Goal: Navigation & Orientation: Find specific page/section

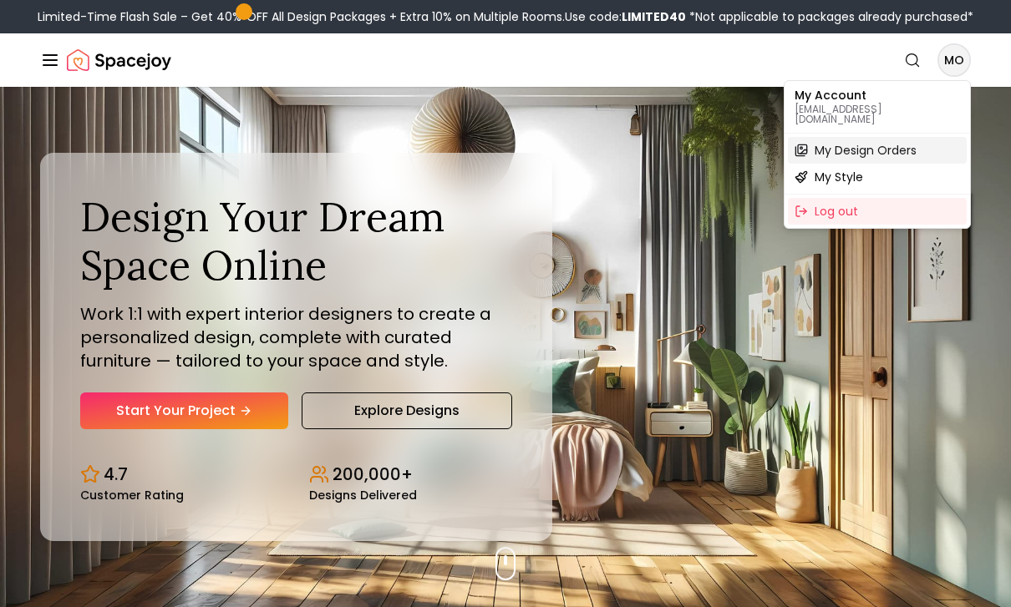
click at [909, 142] on span "My Design Orders" at bounding box center [865, 150] width 102 height 17
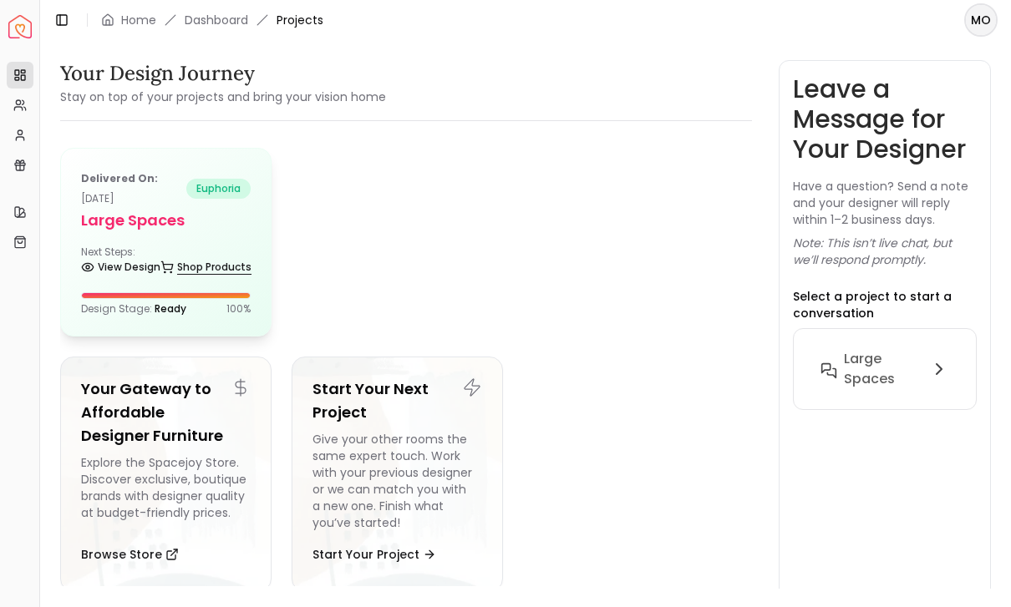
click at [186, 270] on link "Shop Products" at bounding box center [205, 267] width 91 height 23
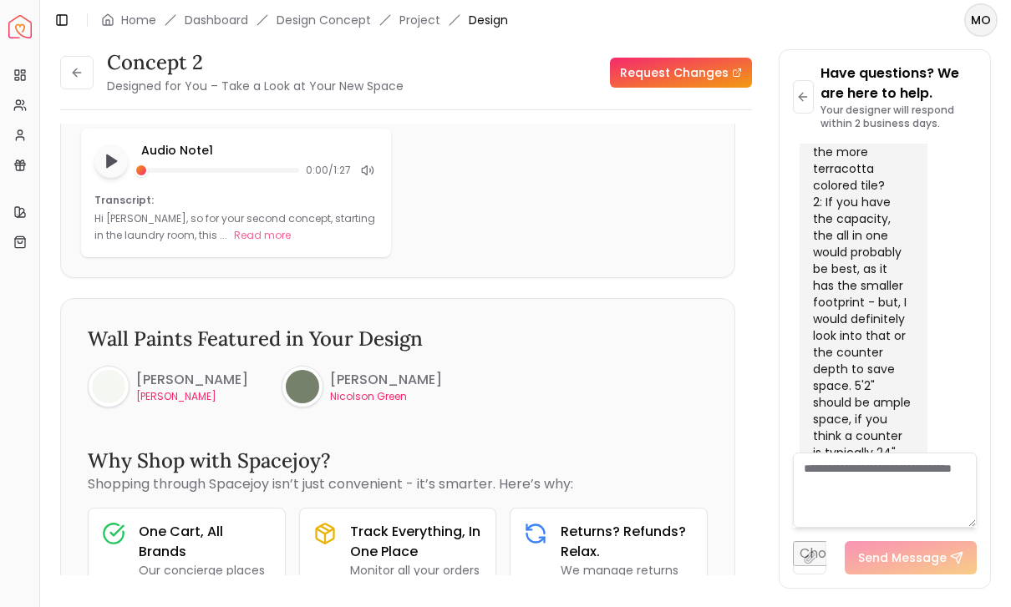
scroll to position [34, 0]
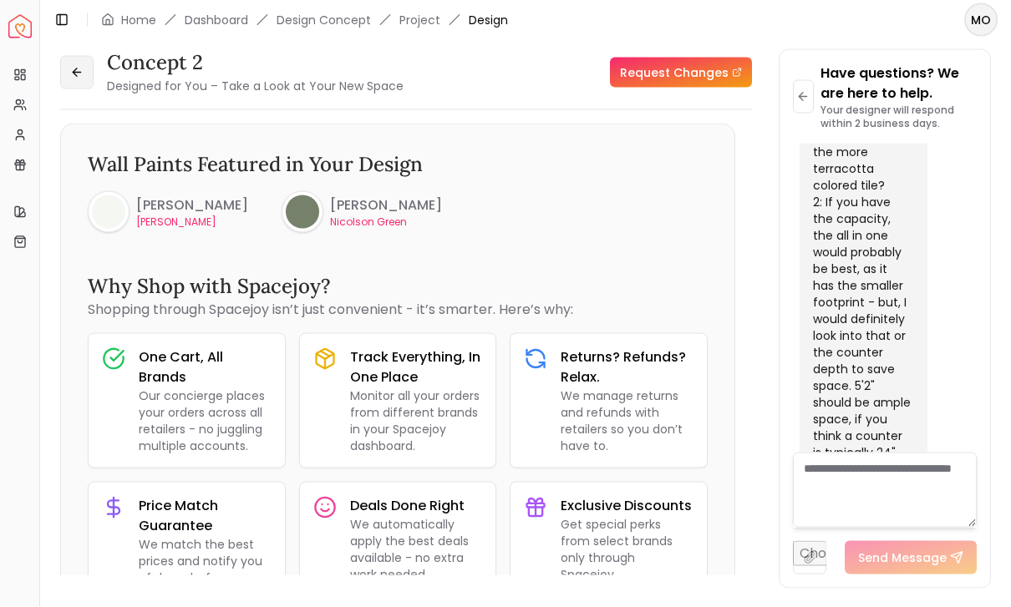
click at [71, 66] on icon at bounding box center [76, 72] width 13 height 13
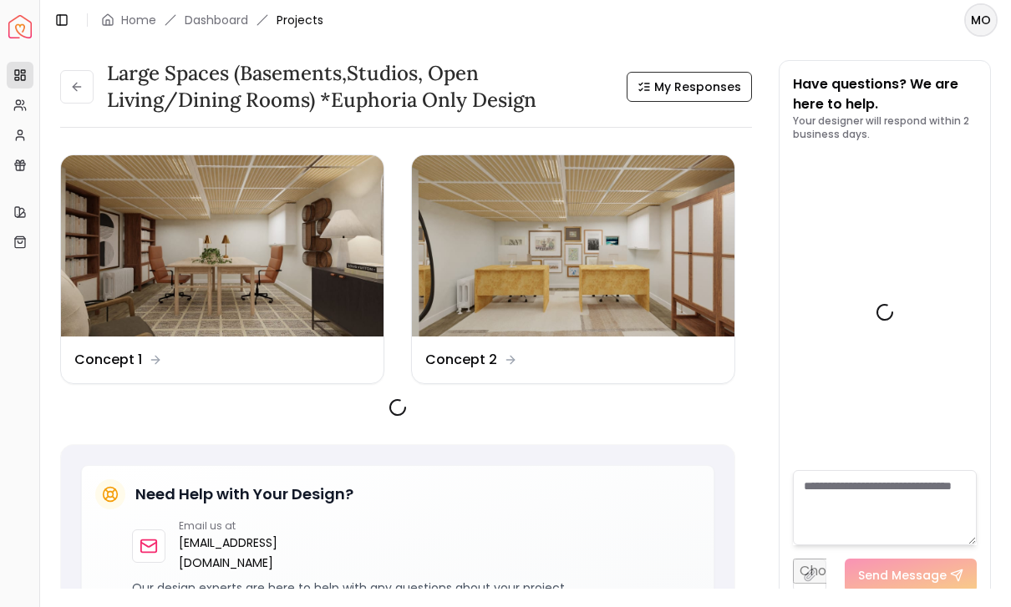
scroll to position [7979, 0]
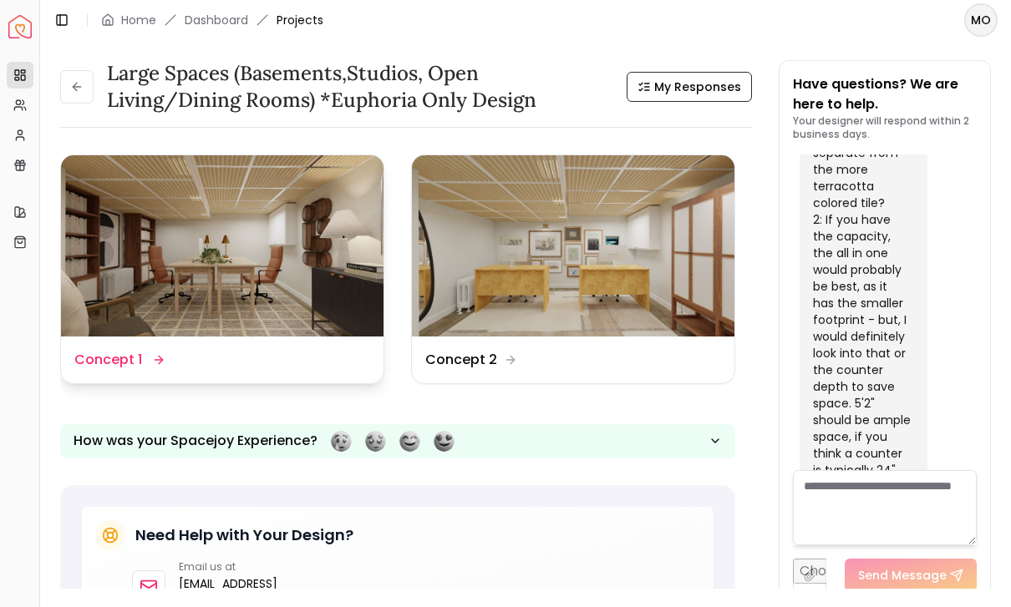
click at [229, 307] on img at bounding box center [222, 245] width 322 height 181
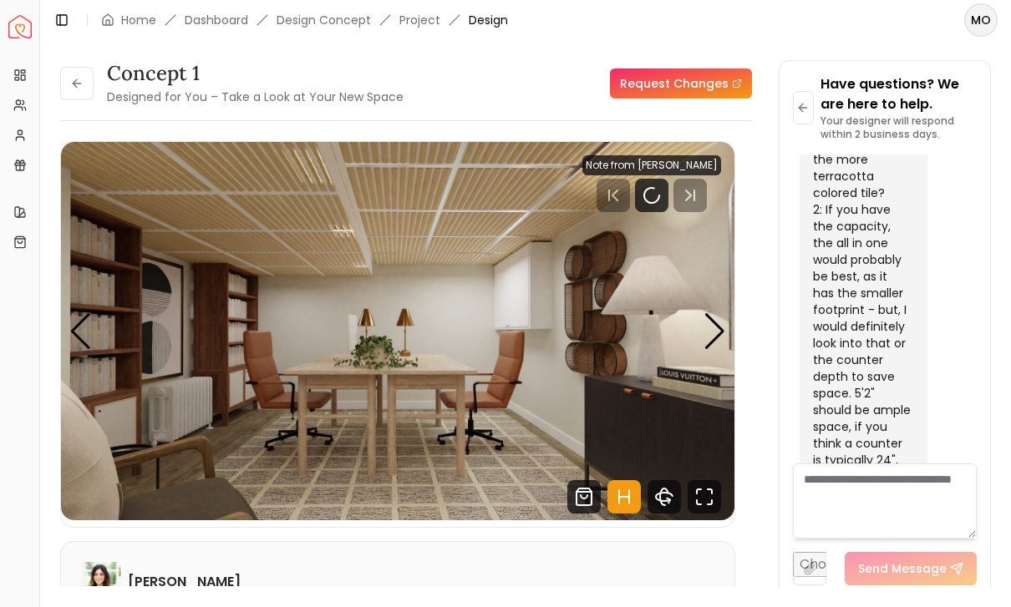
scroll to position [7986, 0]
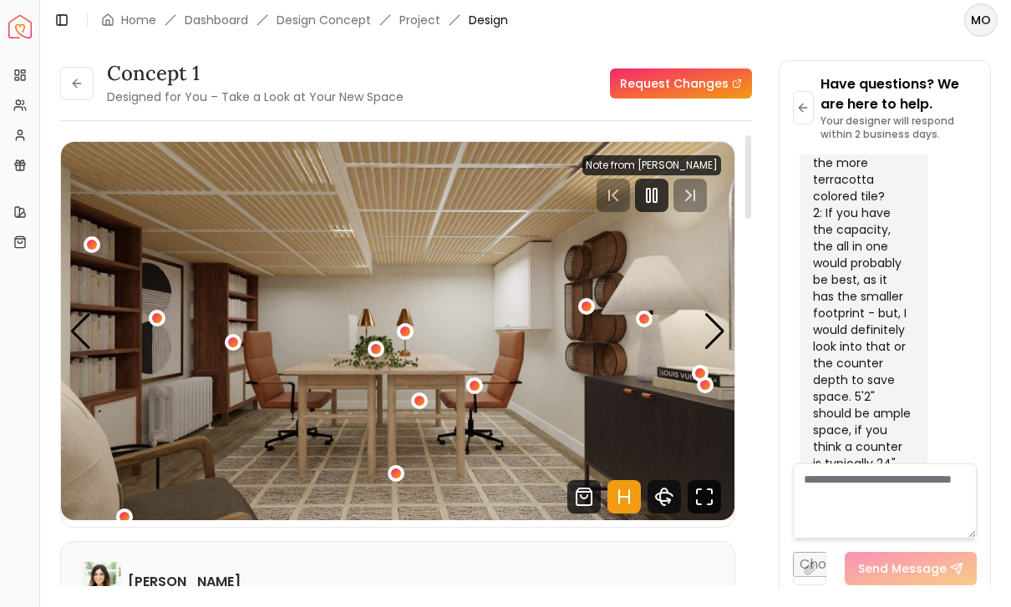
click at [707, 499] on icon "Fullscreen" at bounding box center [703, 496] width 33 height 33
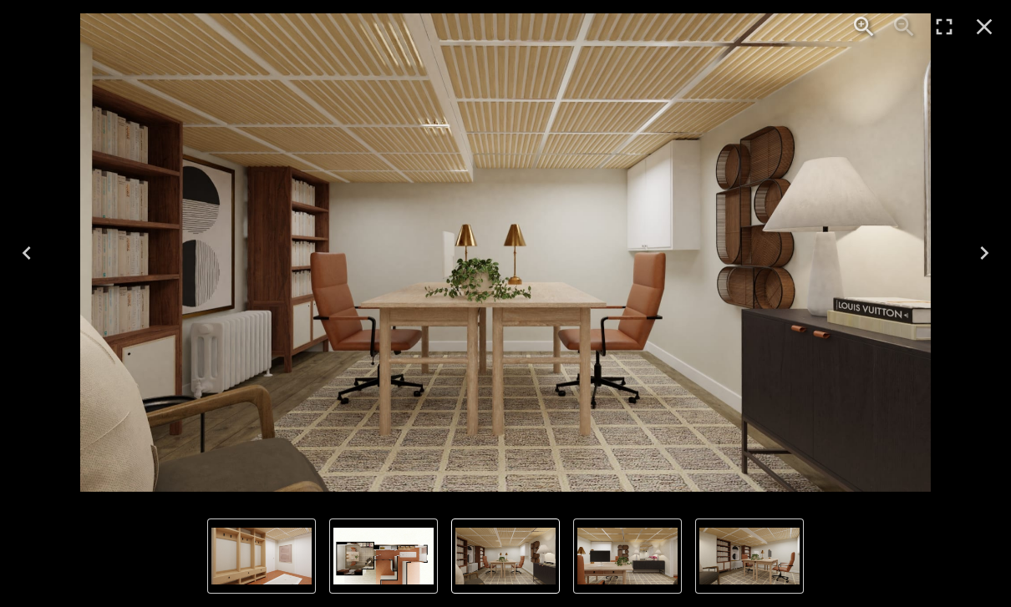
click at [381, 571] on img "6 of 6" at bounding box center [383, 556] width 100 height 57
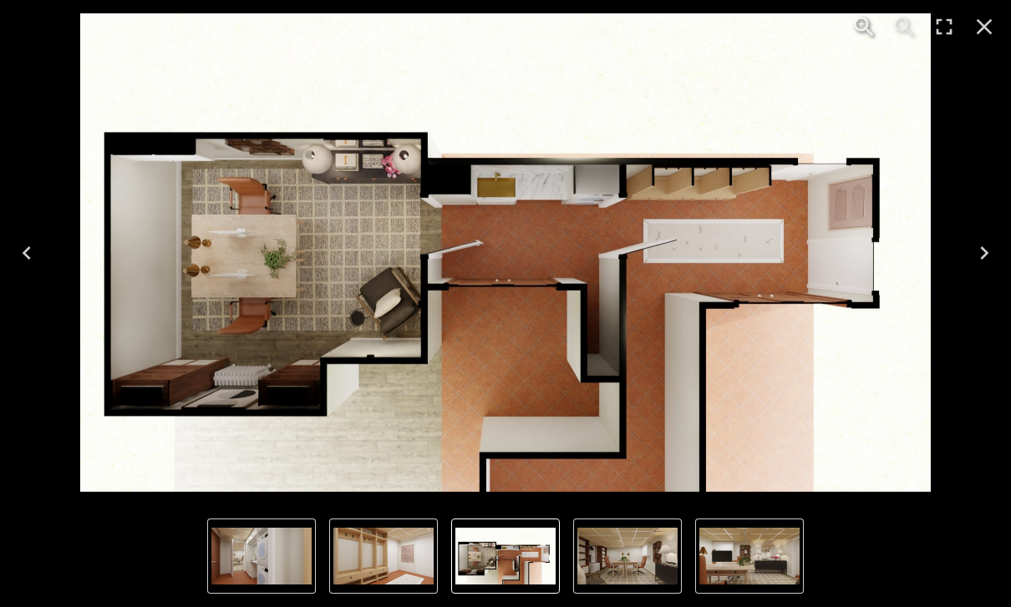
click at [272, 559] on img "4 of 6" at bounding box center [261, 556] width 100 height 57
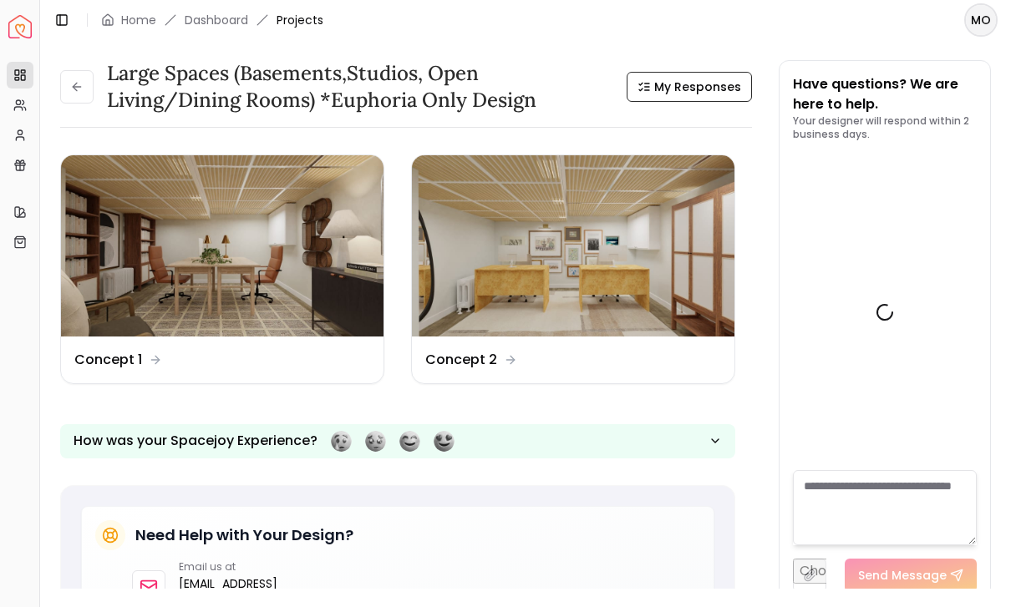
scroll to position [7979, 0]
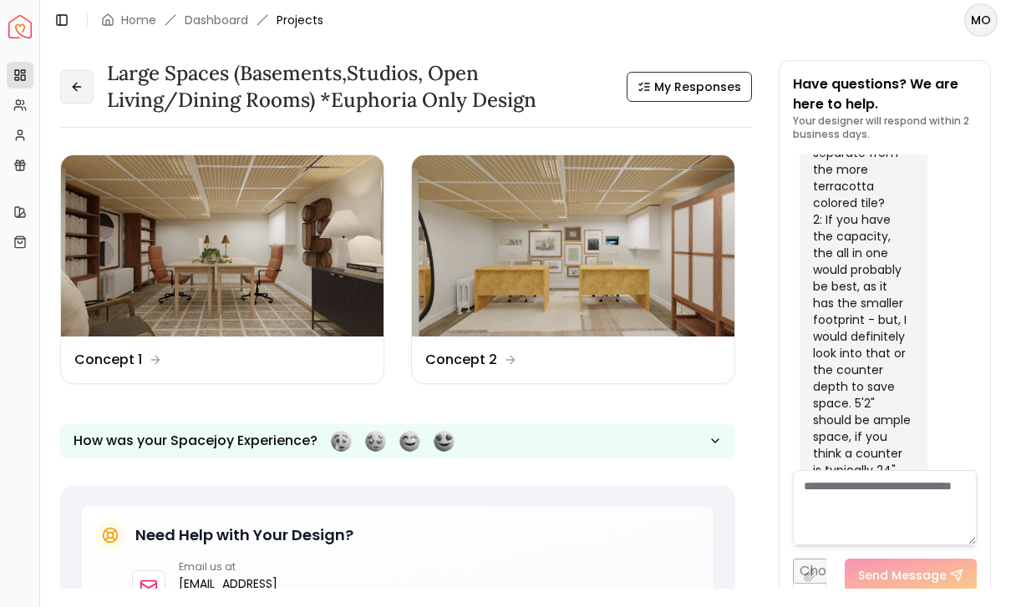
click at [93, 82] on button at bounding box center [76, 86] width 33 height 33
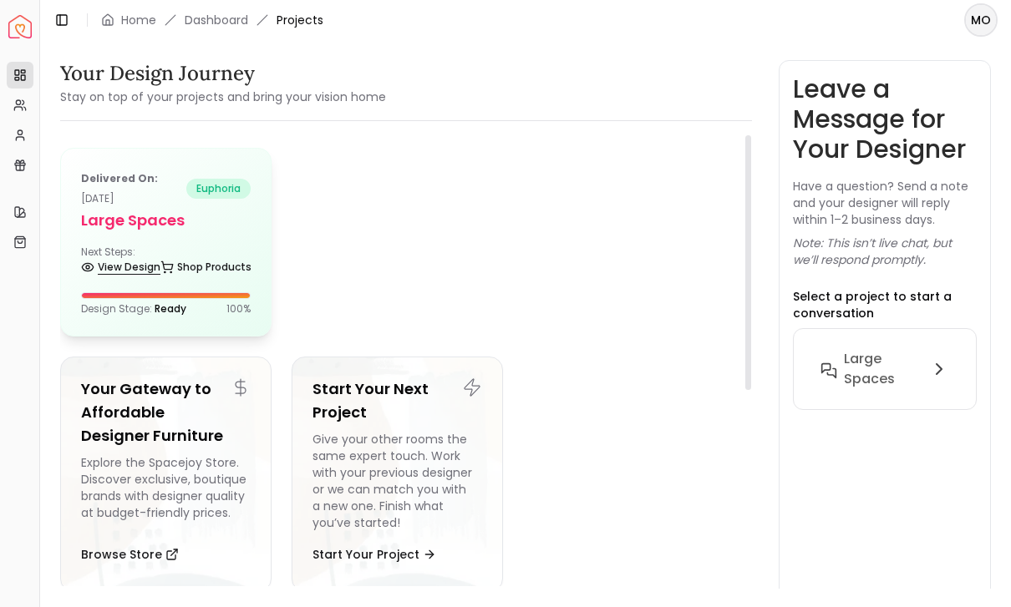
click at [143, 261] on link "View Design" at bounding box center [120, 267] width 79 height 23
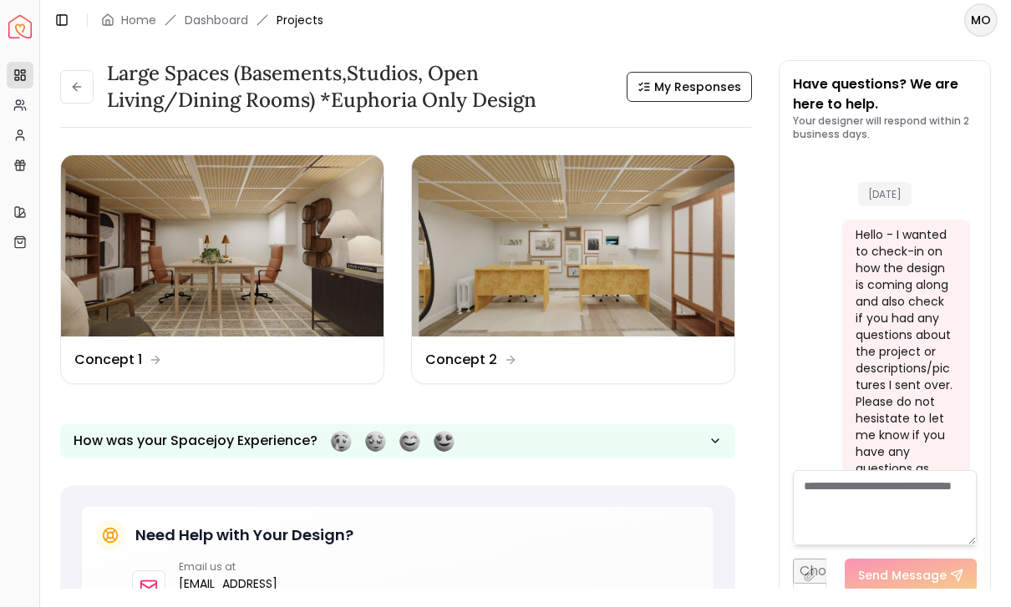
scroll to position [7979, 0]
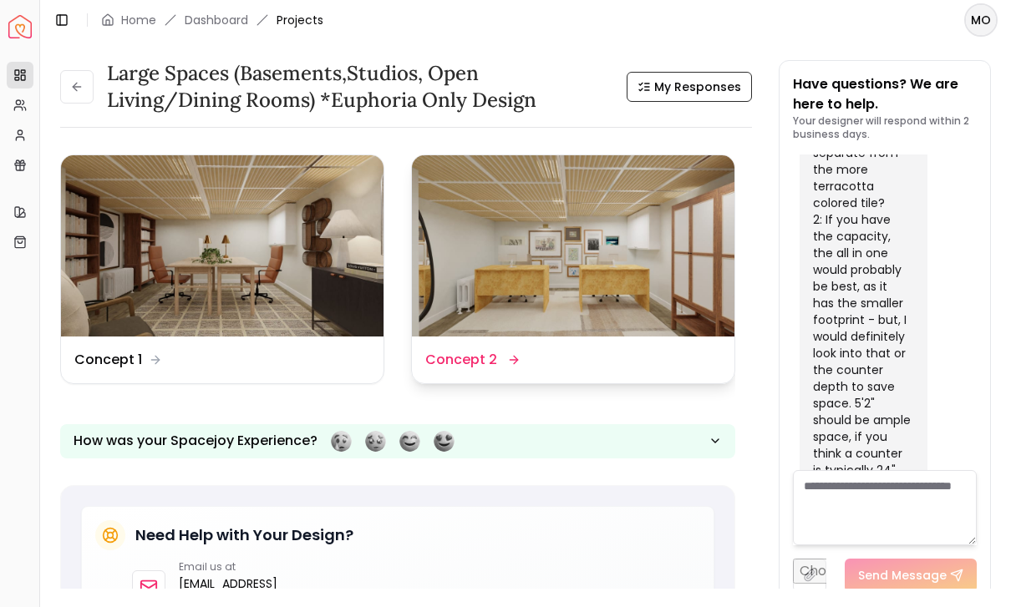
click at [491, 290] on img at bounding box center [573, 245] width 322 height 181
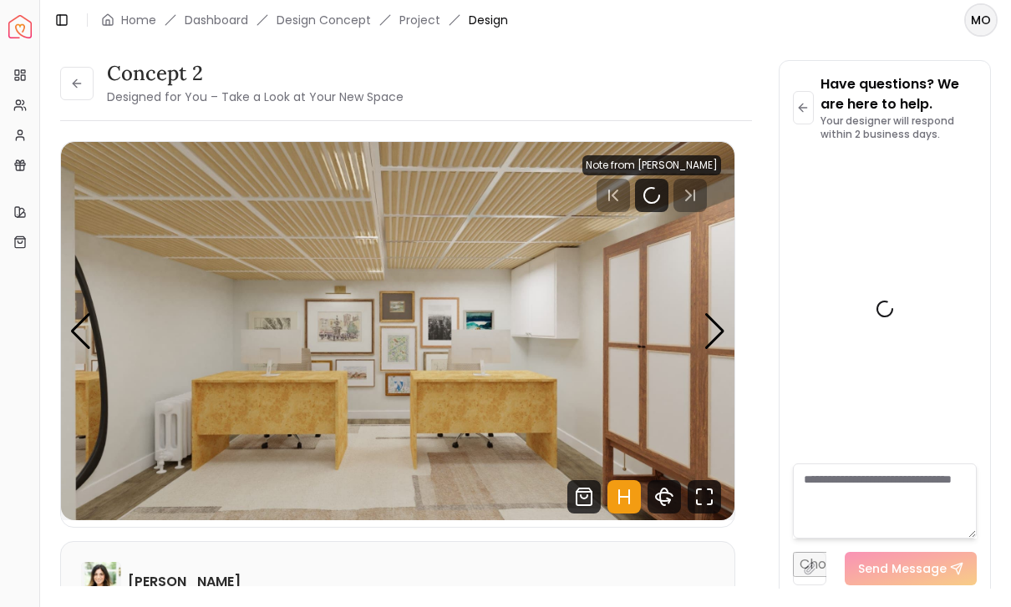
scroll to position [7986, 0]
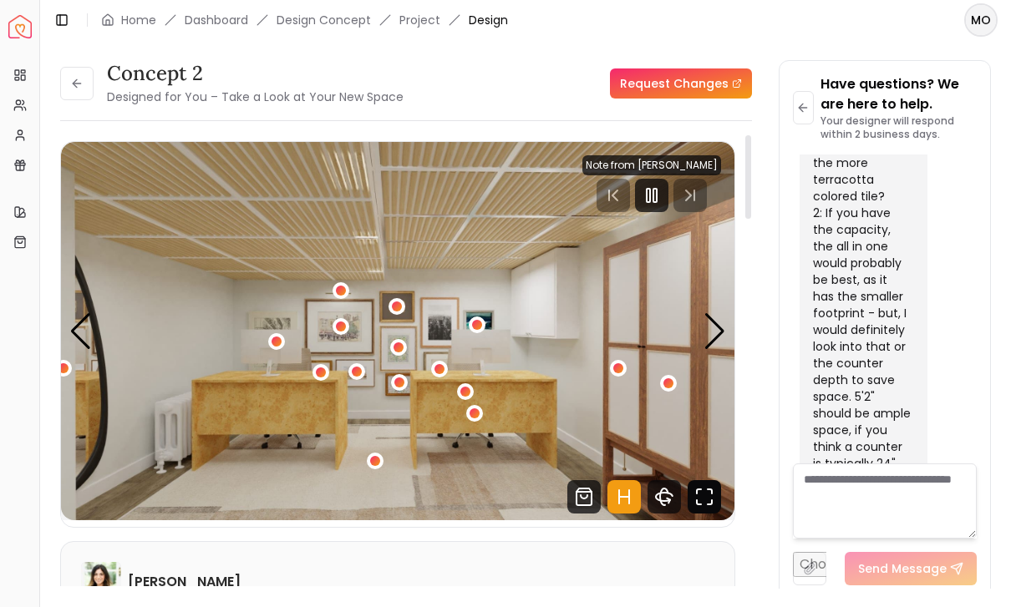
click at [703, 501] on icon "Fullscreen" at bounding box center [703, 496] width 33 height 33
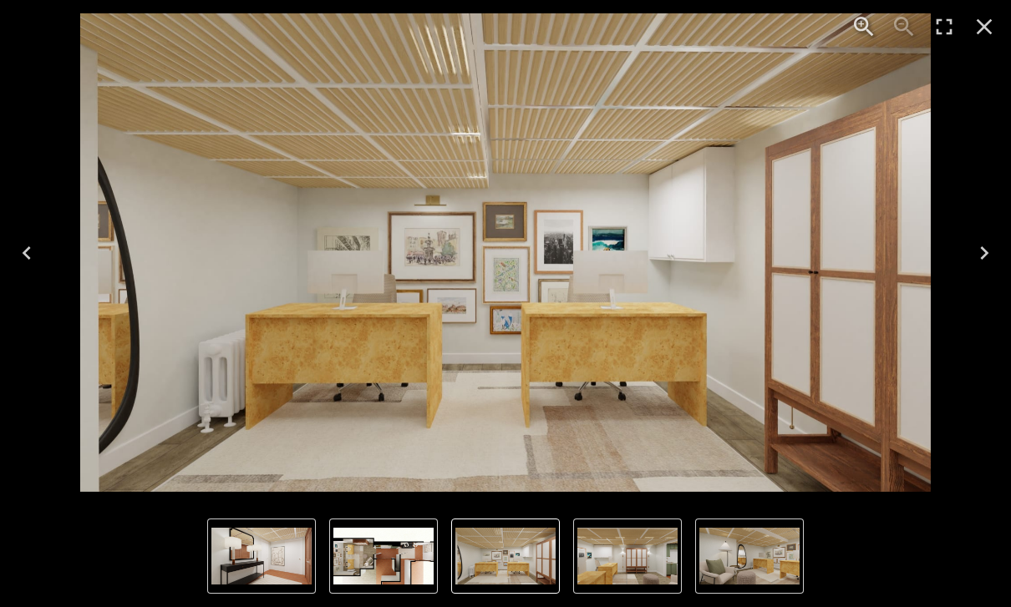
click at [358, 568] on img "6 of 6" at bounding box center [383, 556] width 100 height 57
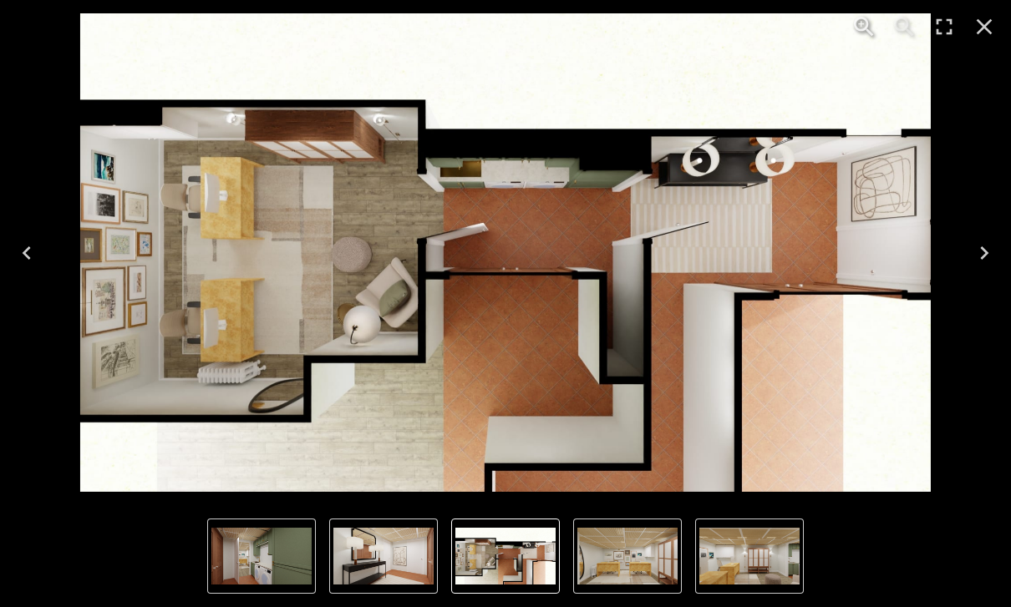
click at [504, 565] on img "6 of 6" at bounding box center [505, 556] width 100 height 57
click at [514, 548] on img "6 of 6" at bounding box center [505, 556] width 100 height 57
click at [613, 551] on img "1 of 6" at bounding box center [627, 556] width 100 height 57
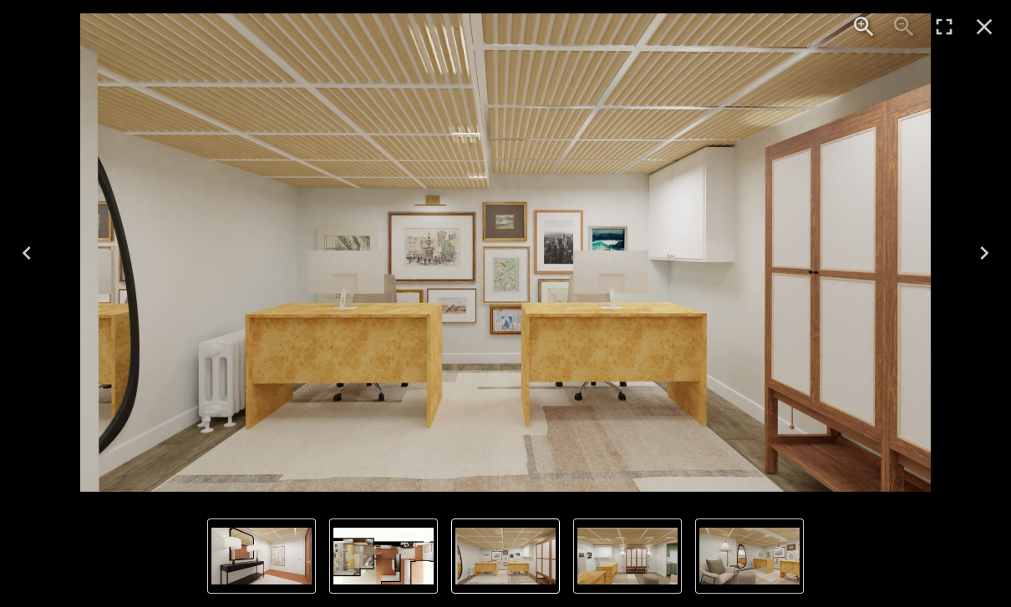
click at [665, 545] on img "2 of 6" at bounding box center [627, 556] width 100 height 57
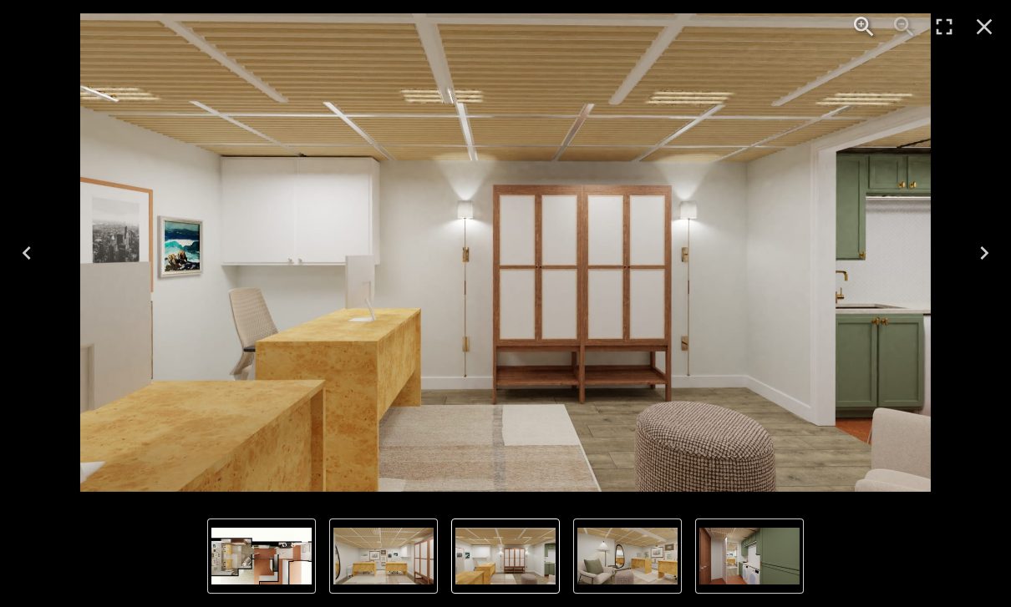
click at [658, 550] on img "3 of 6" at bounding box center [627, 556] width 100 height 57
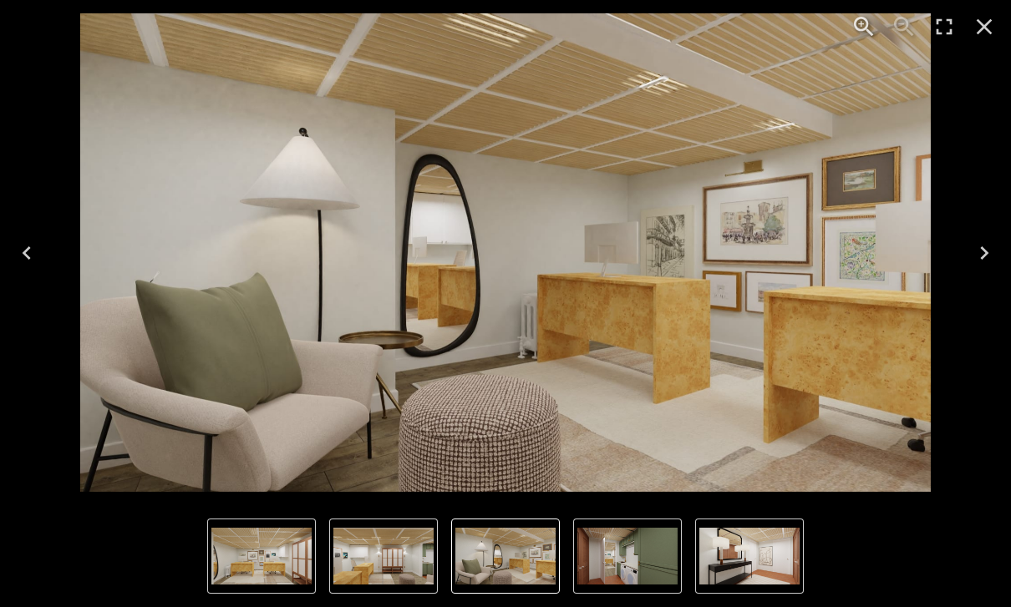
click at [736, 547] on img "5 of 6" at bounding box center [749, 556] width 100 height 57
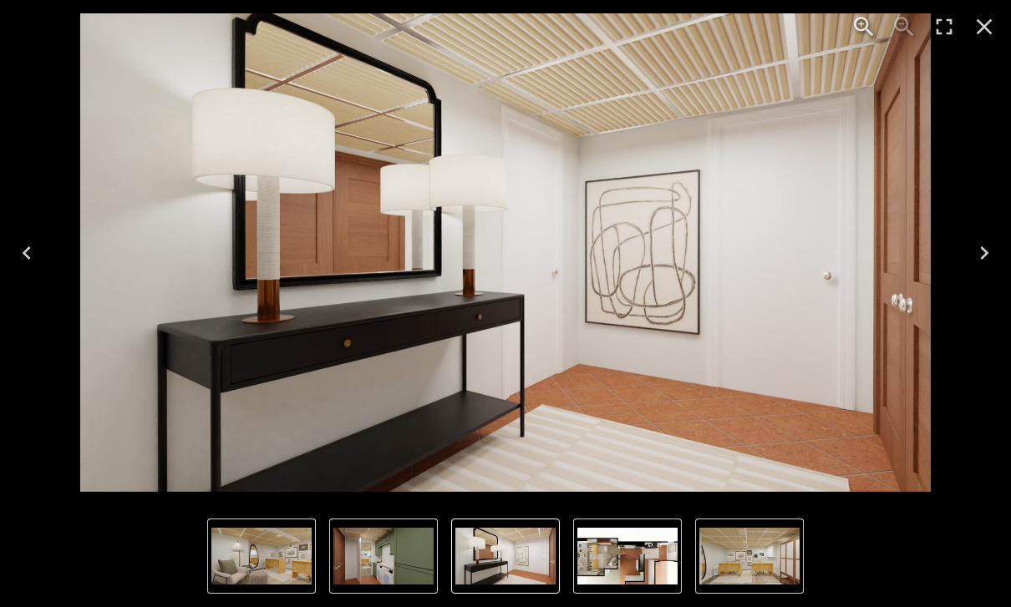
click at [146, 555] on div "Lightbox" at bounding box center [505, 556] width 1011 height 102
click at [246, 554] on img "3 of 6" at bounding box center [261, 556] width 100 height 57
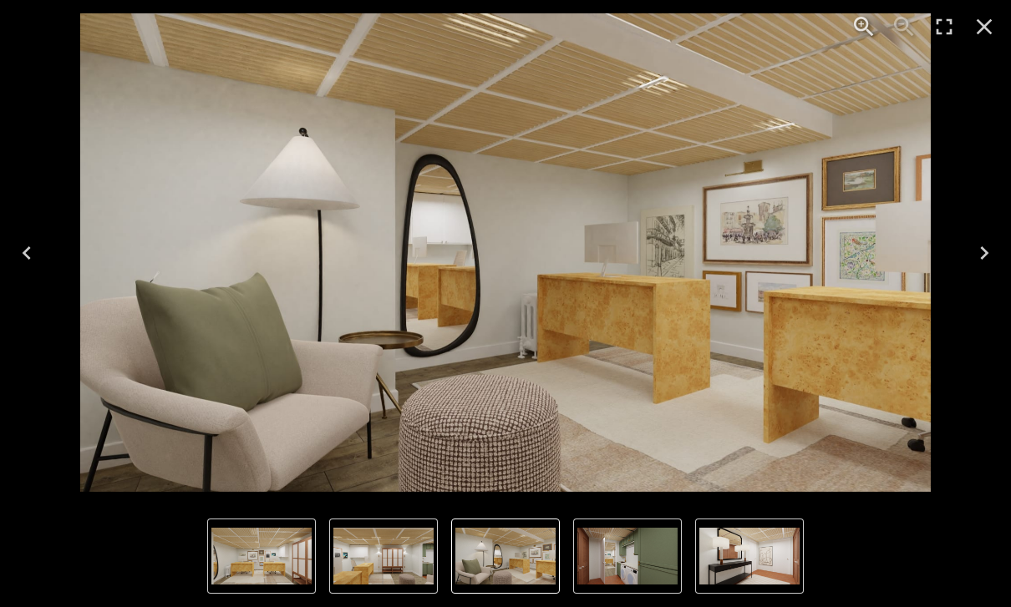
click at [627, 565] on img "4 of 6" at bounding box center [627, 556] width 100 height 57
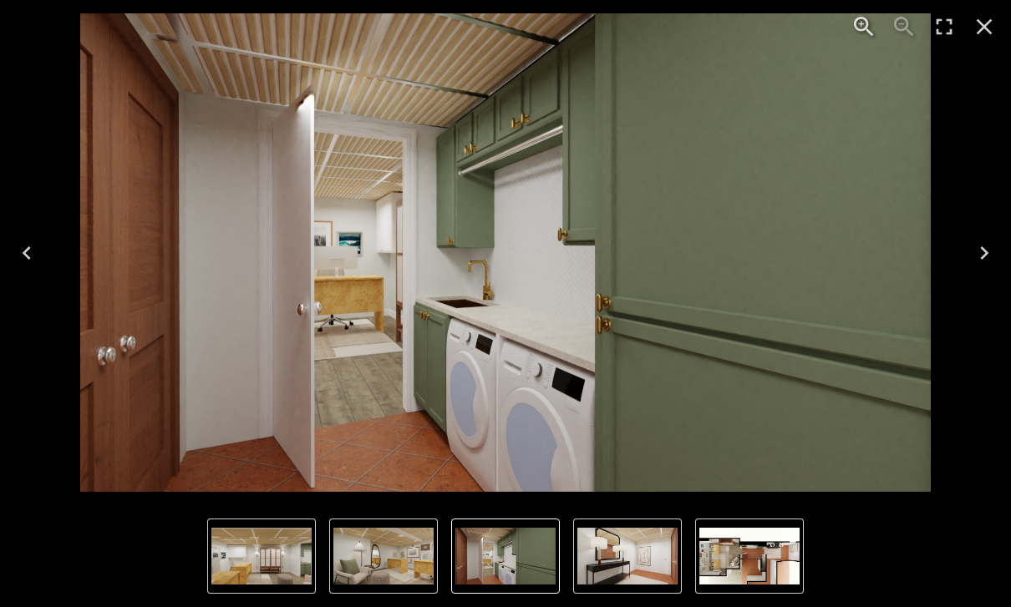
click at [475, 193] on img "4 of 6" at bounding box center [505, 252] width 851 height 479
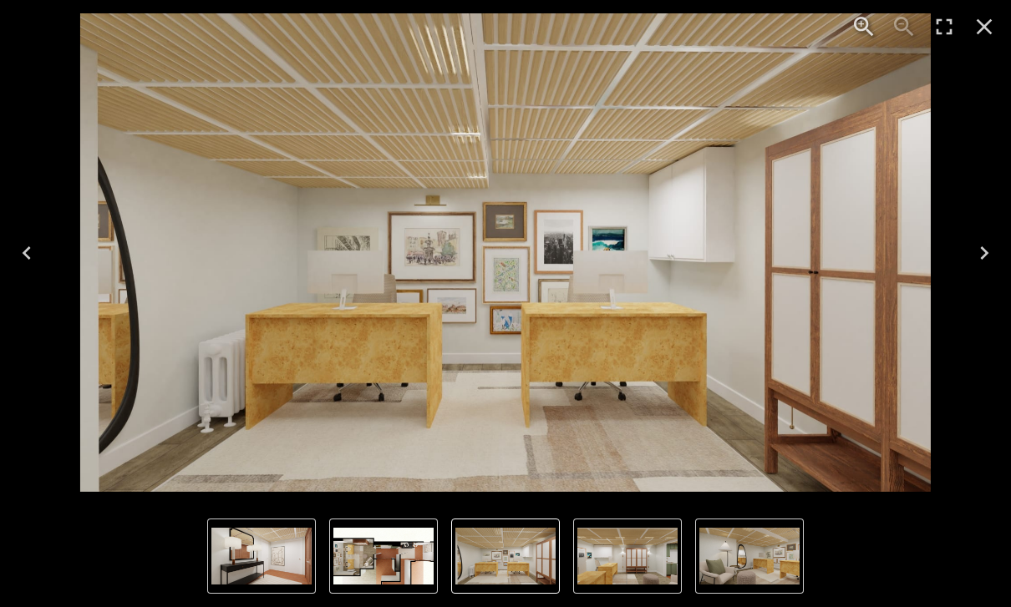
scroll to position [7434, 0]
click at [978, 26] on icon "Close" at bounding box center [983, 26] width 27 height 27
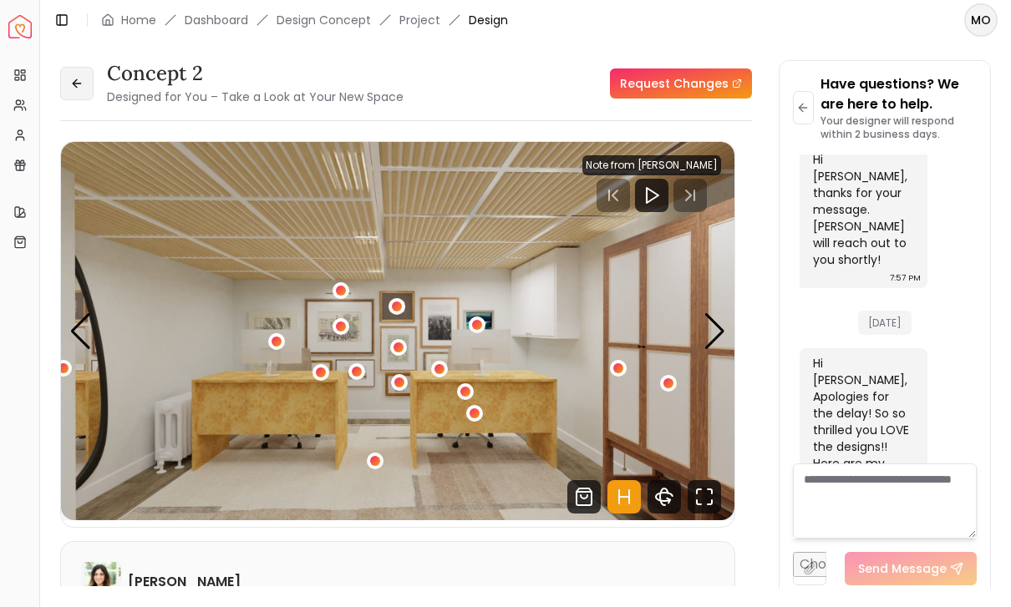
click at [93, 80] on button at bounding box center [76, 83] width 33 height 33
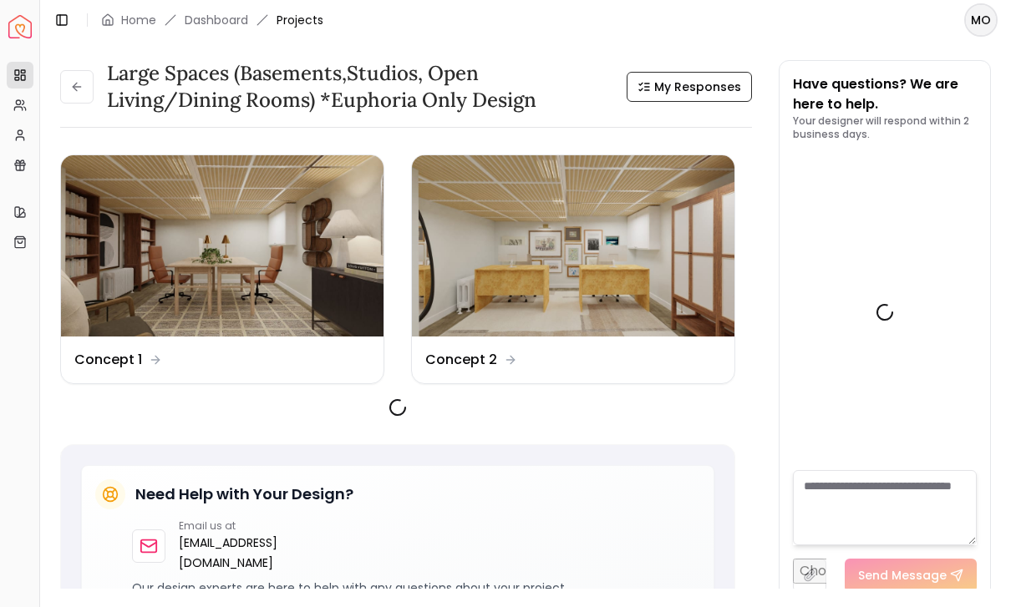
scroll to position [7979, 0]
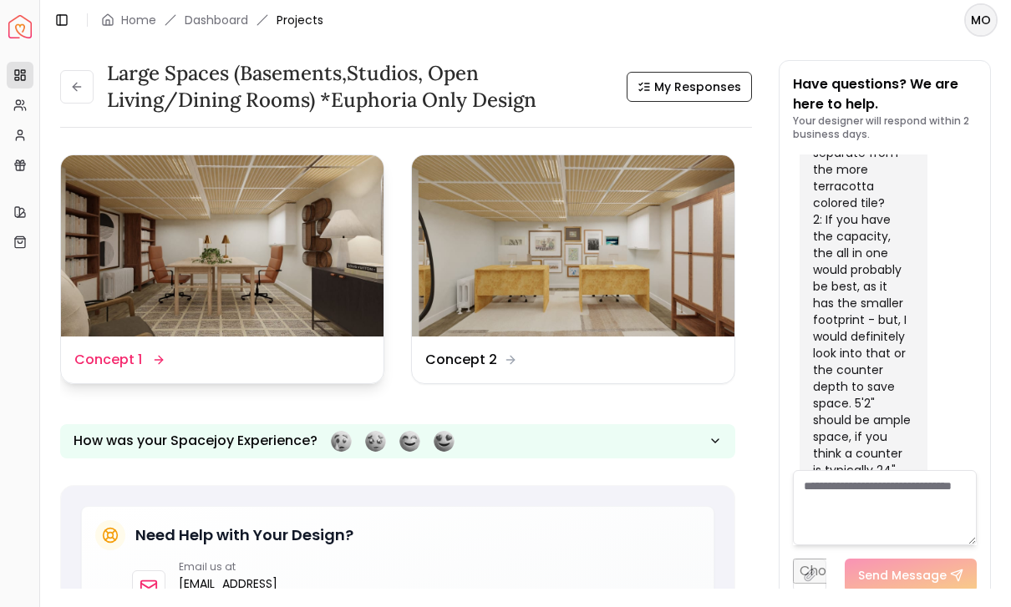
click at [325, 291] on img at bounding box center [222, 245] width 322 height 181
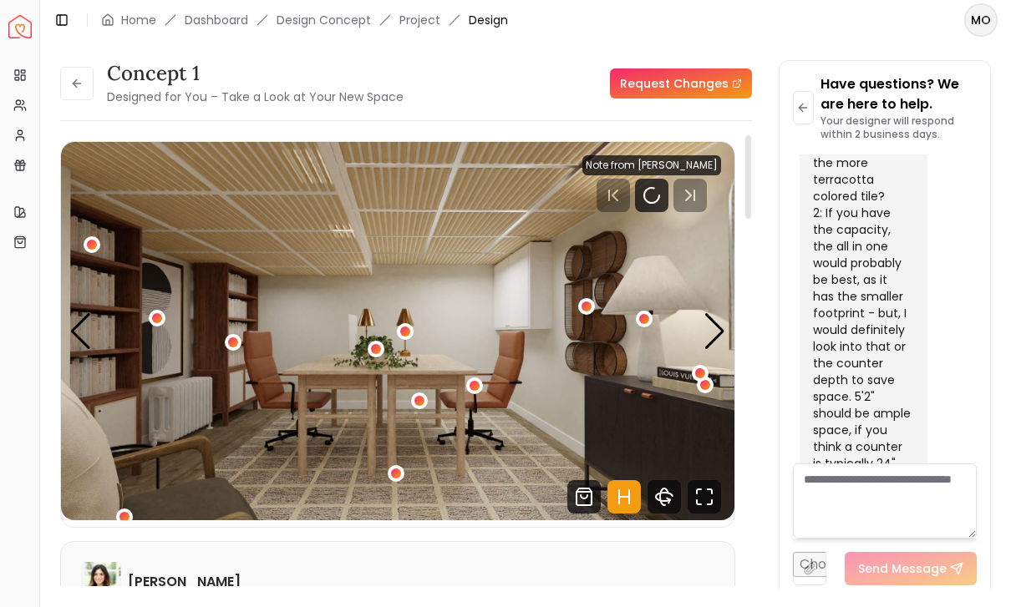
scroll to position [35, 0]
click at [616, 480] on icon "Hotspots Toggle" at bounding box center [623, 496] width 33 height 33
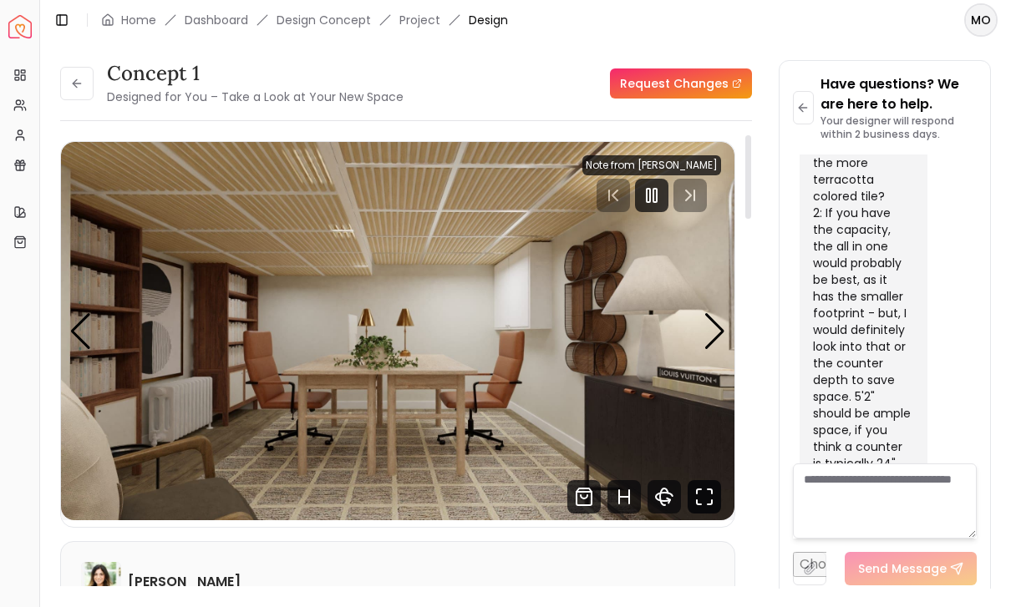
click at [701, 480] on icon "Fullscreen" at bounding box center [703, 496] width 33 height 33
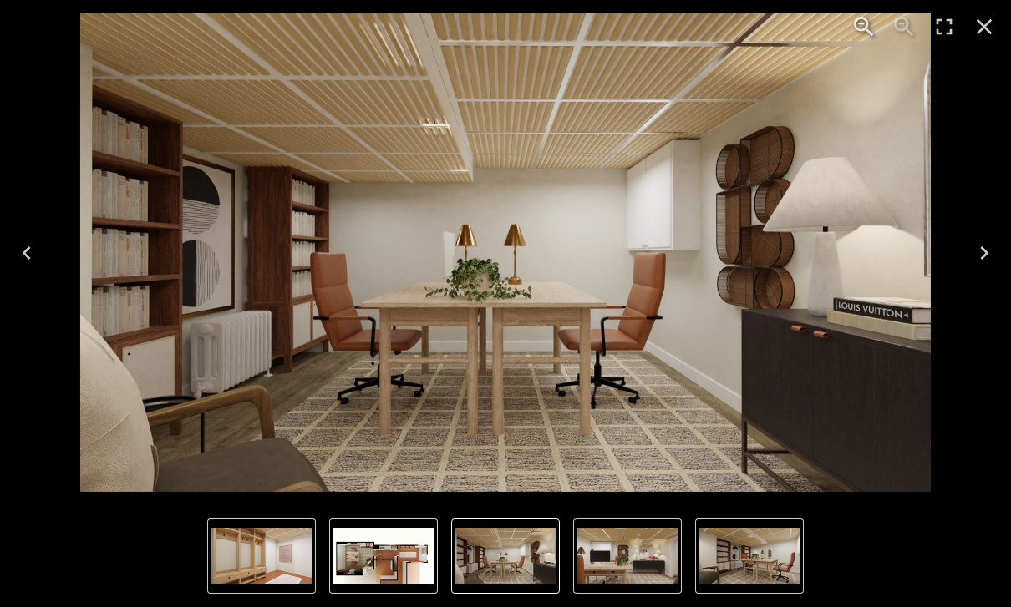
click at [747, 575] on img "3 of 6" at bounding box center [749, 556] width 100 height 57
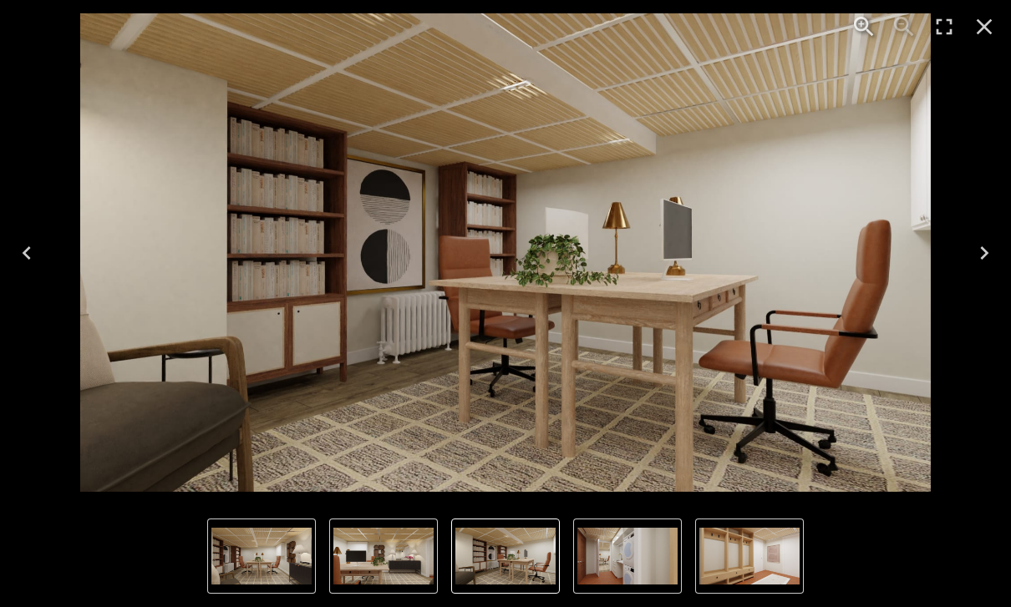
click at [642, 565] on img "4 of 6" at bounding box center [627, 556] width 100 height 57
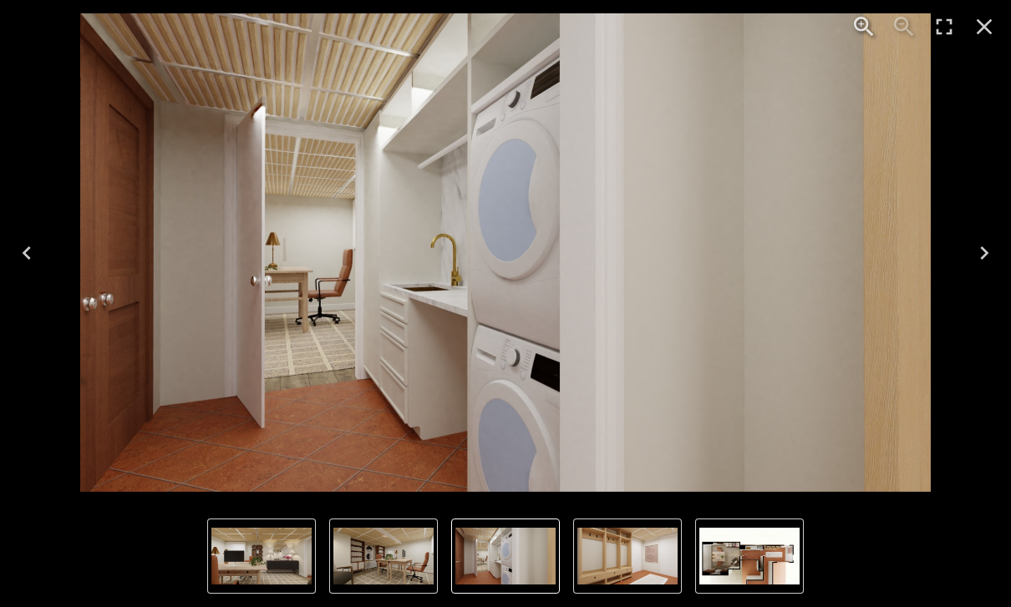
click at [484, 326] on img "4 of 6" at bounding box center [505, 252] width 851 height 479
click at [453, 362] on img "4 of 6" at bounding box center [505, 252] width 851 height 479
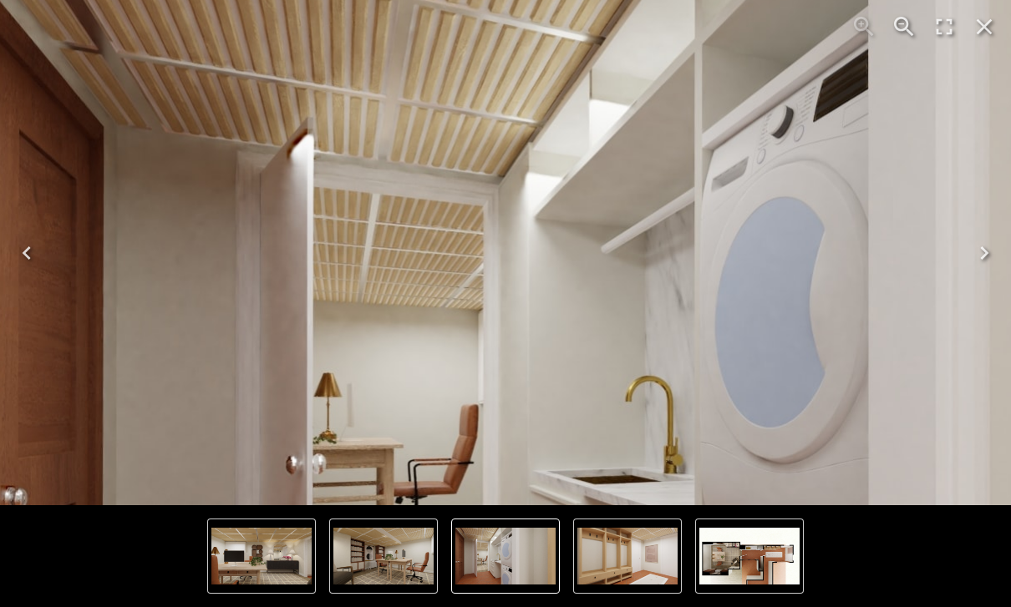
click at [211, 73] on img "4 of 6" at bounding box center [765, 411] width 1603 height 902
click at [116, 251] on img "4 of 6" at bounding box center [765, 411] width 1603 height 902
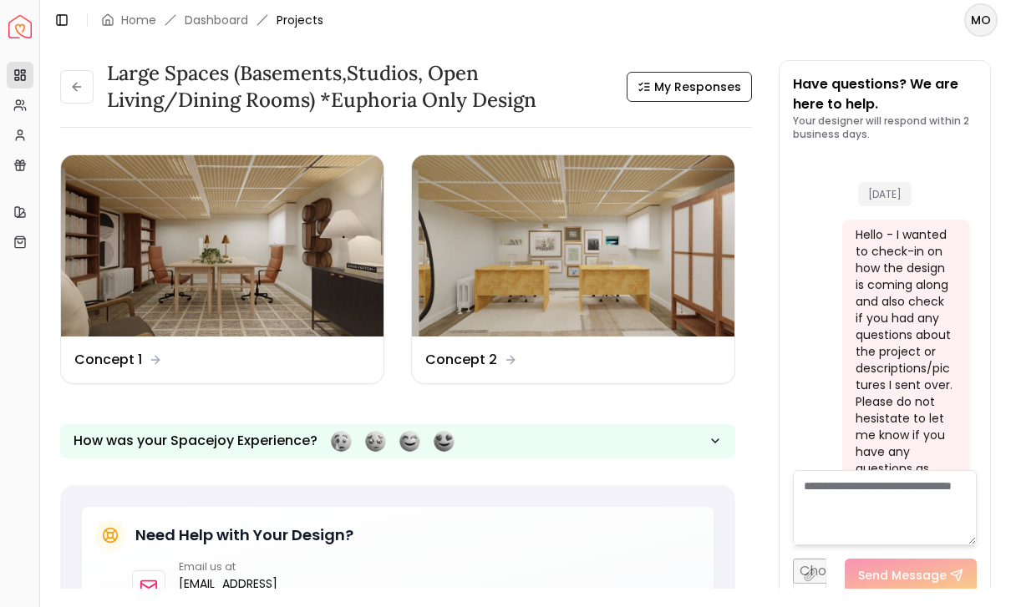
scroll to position [7979, 0]
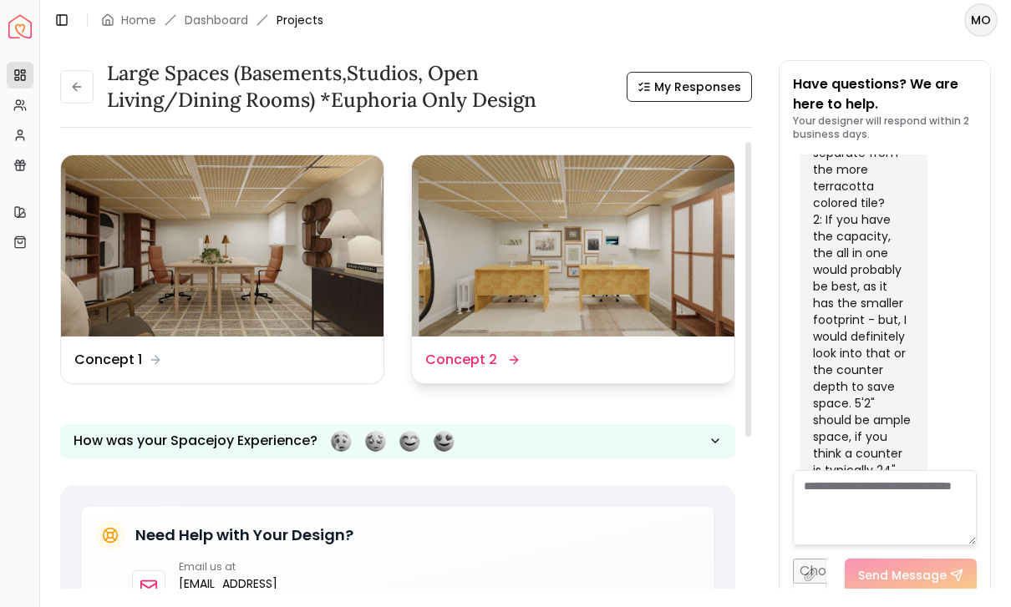
click at [509, 336] on img at bounding box center [573, 245] width 322 height 181
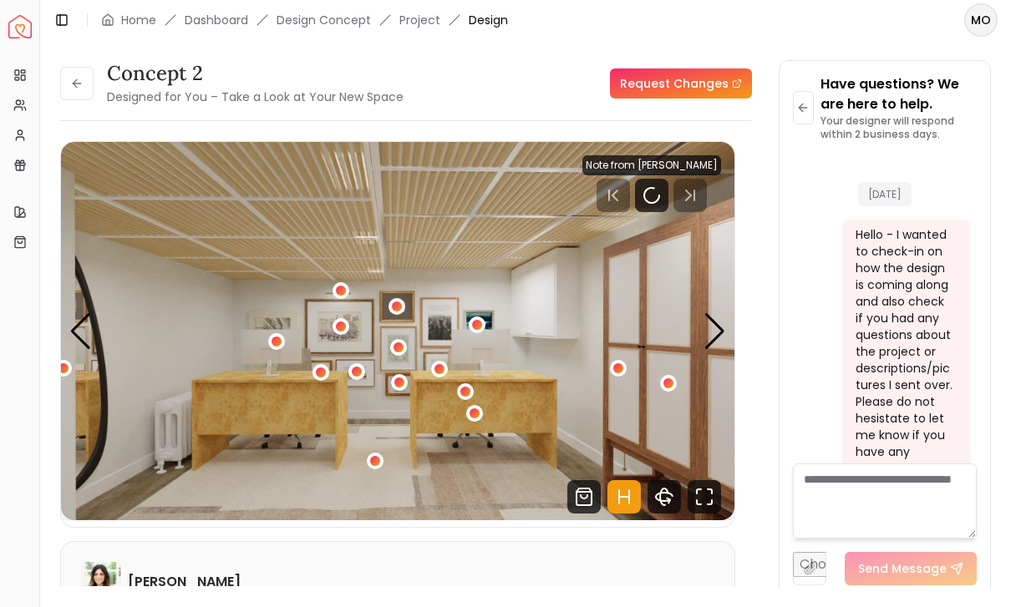
scroll to position [7986, 0]
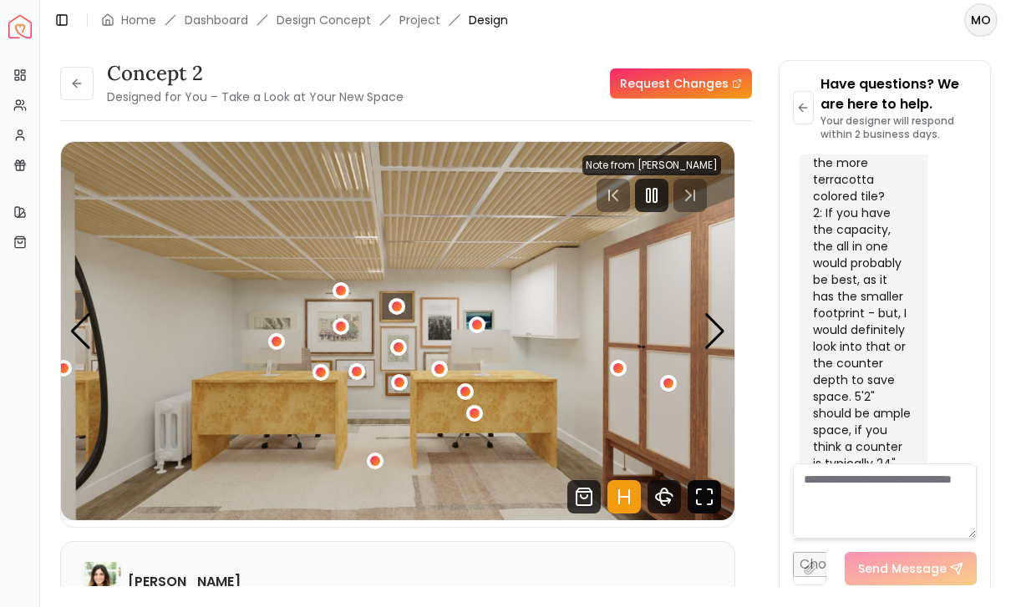
click at [693, 499] on icon "Fullscreen" at bounding box center [703, 496] width 33 height 33
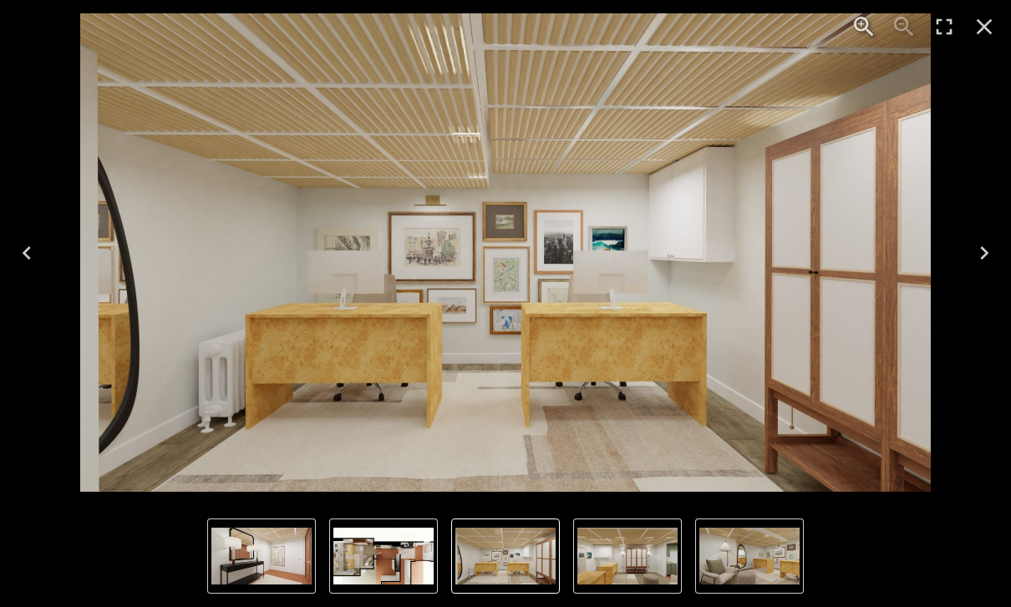
click at [394, 558] on img "6 of 6" at bounding box center [383, 556] width 100 height 57
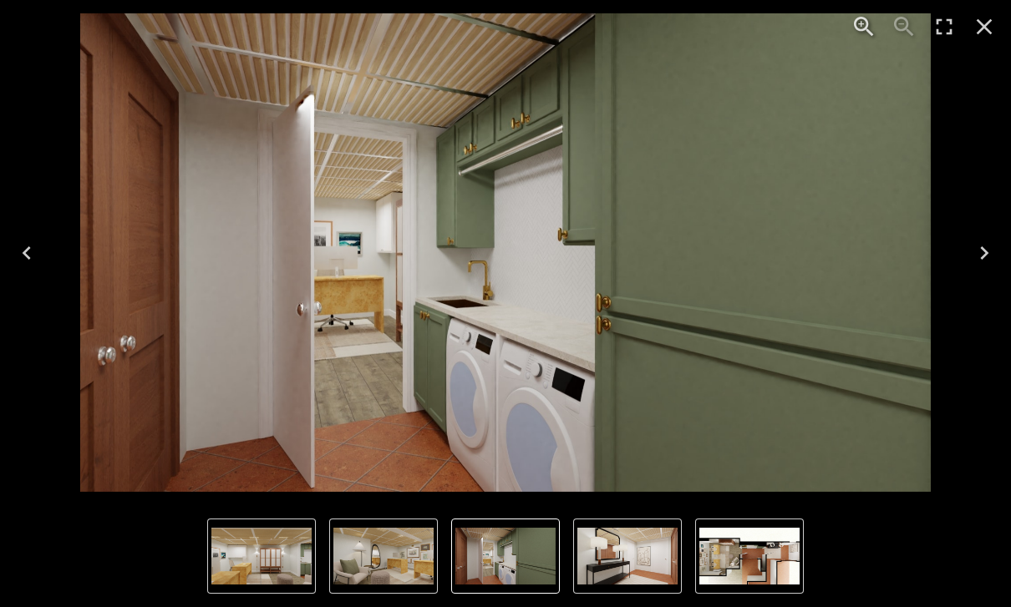
click at [998, 421] on div "4 of 6" at bounding box center [505, 252] width 1011 height 505
click at [694, 391] on img "4 of 6" at bounding box center [505, 252] width 851 height 479
click at [761, 579] on img "6 of 6" at bounding box center [749, 556] width 100 height 57
